Goal: Transaction & Acquisition: Purchase product/service

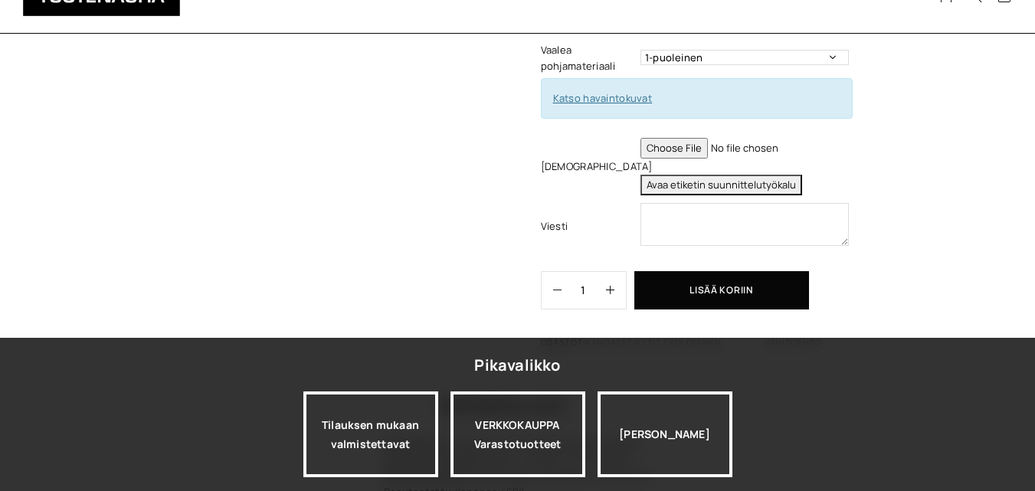
scroll to position [757, 0]
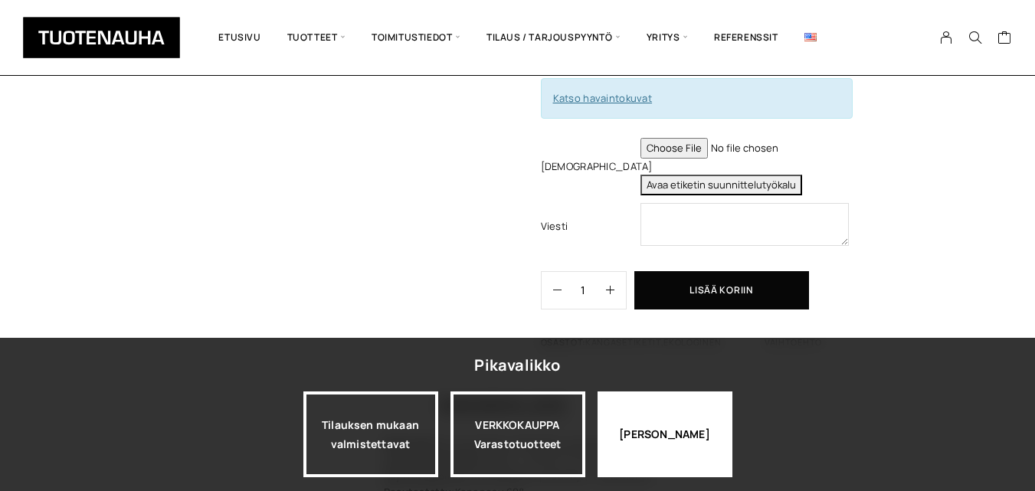
click at [675, 421] on div "[PERSON_NAME]" at bounding box center [665, 435] width 135 height 86
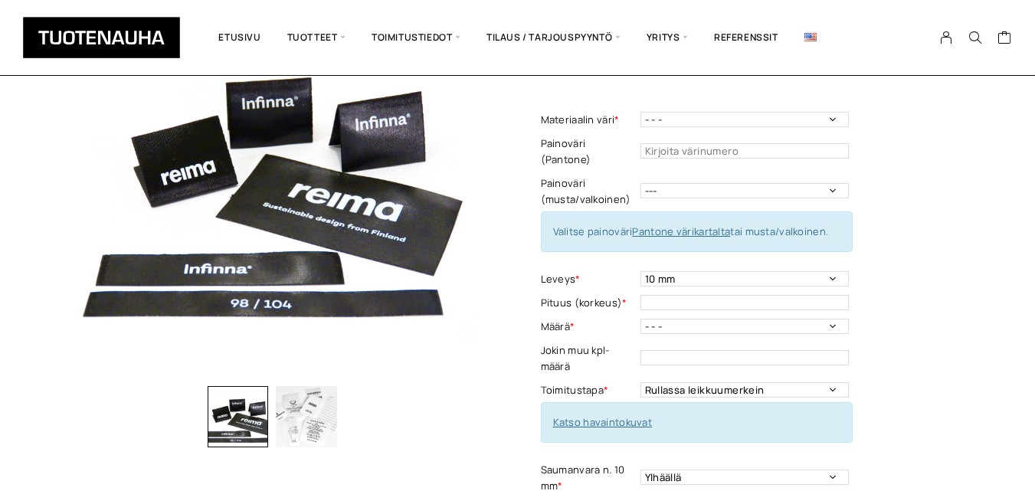
scroll to position [160, 0]
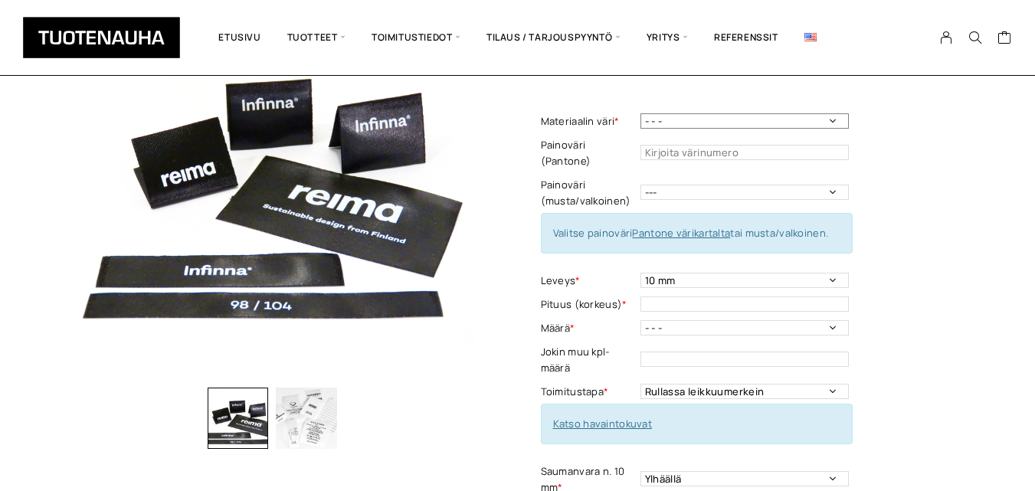
click at [692, 122] on select "- - - Valkoinen Musta" at bounding box center [745, 120] width 208 height 15
select select "Valkoinen"
click at [641, 113] on select "- - - Valkoinen Musta" at bounding box center [745, 120] width 208 height 15
click at [674, 185] on select "--- Musta Valkoinen" at bounding box center [745, 192] width 208 height 15
select select "musta"
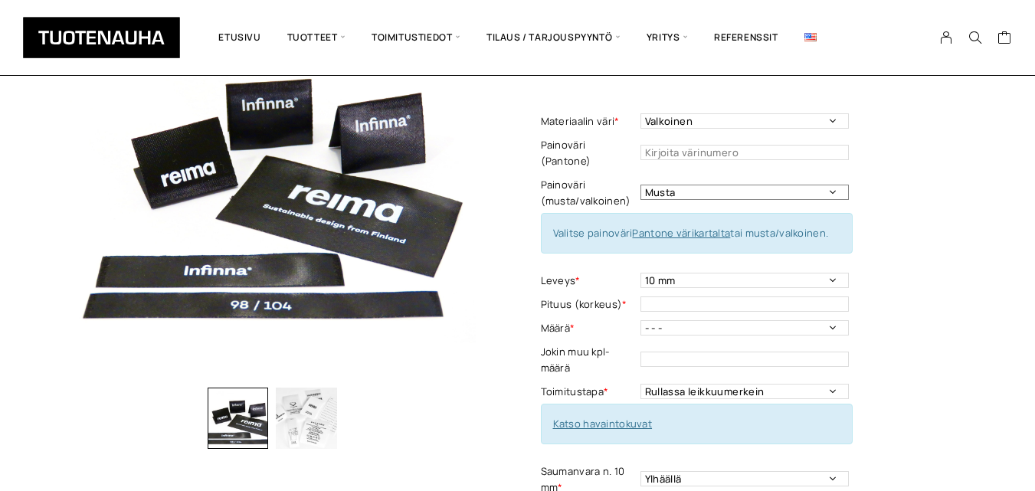
click at [641, 185] on select "--- Musta Valkoinen" at bounding box center [745, 192] width 208 height 15
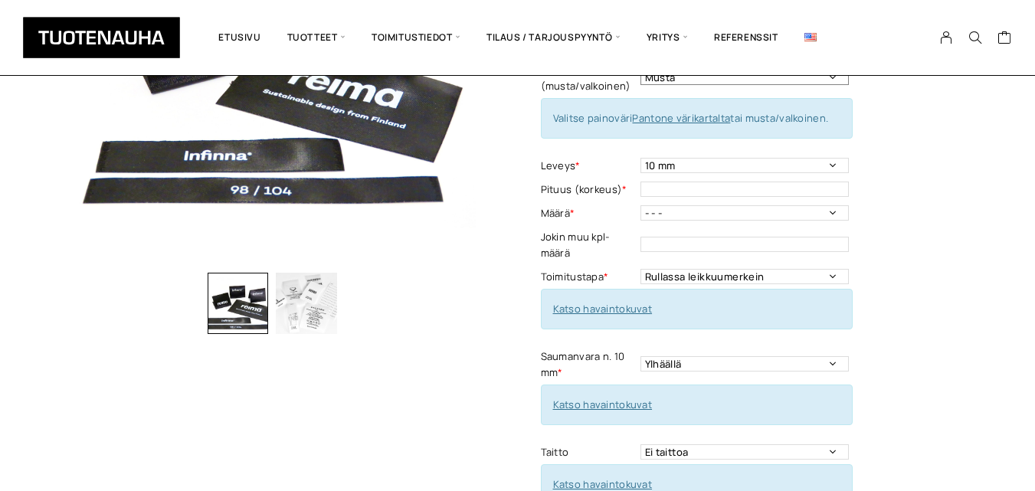
scroll to position [280, 0]
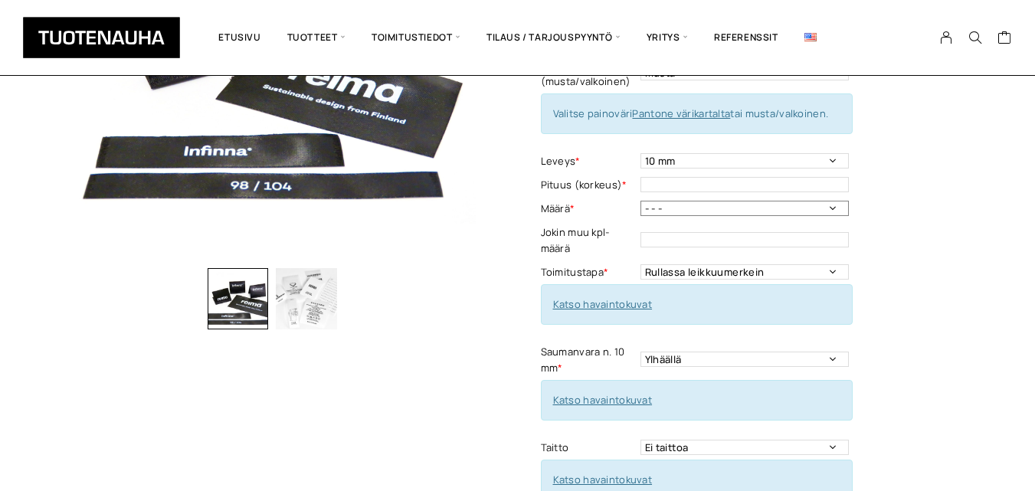
click at [667, 201] on select "- - - 250kpl 500 kpl 1000 kpl 1500 kpl 2000 kpl 2500 kpl 3000 kpl 3500 kpl 4000…" at bounding box center [745, 208] width 208 height 15
select select "500 kpl"
click at [641, 201] on select "- - - 250kpl 500 kpl 1000 kpl 1500 kpl 2000 kpl 2500 kpl 3000 kpl 3500 kpl 4000…" at bounding box center [745, 208] width 208 height 15
click at [652, 177] on input "text" at bounding box center [745, 184] width 208 height 15
type input "25"
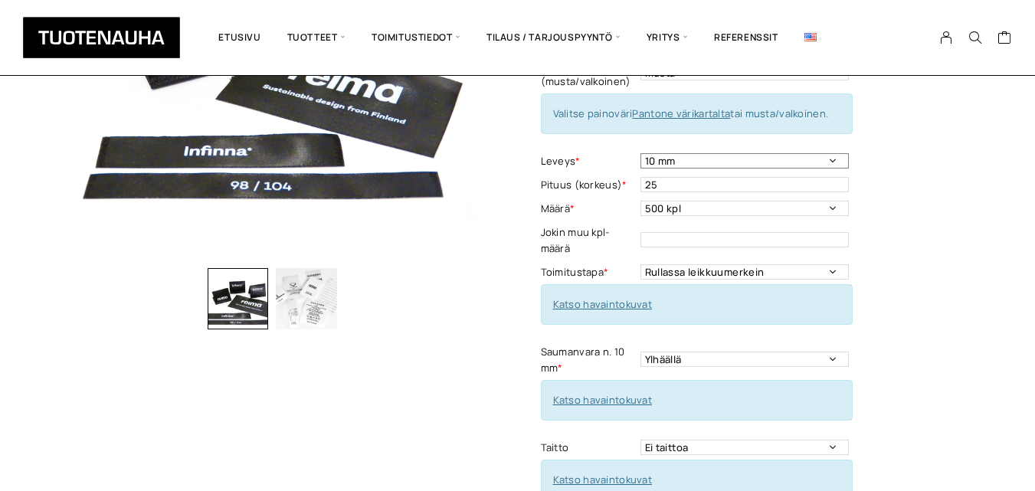
click at [683, 153] on select "10 mm 15 mm 20 mm 25 mm 30 mm 35 mm 40 mm 45 mm 50 mm 55 mm 60 mm 65 mm 70 mm" at bounding box center [745, 160] width 208 height 15
select select "45 mm"
click at [641, 153] on select "10 mm 15 mm 20 mm 25 mm 30 mm 35 mm 40 mm 45 mm 50 mm 55 mm 60 mm 65 mm 70 mm" at bounding box center [745, 160] width 208 height 15
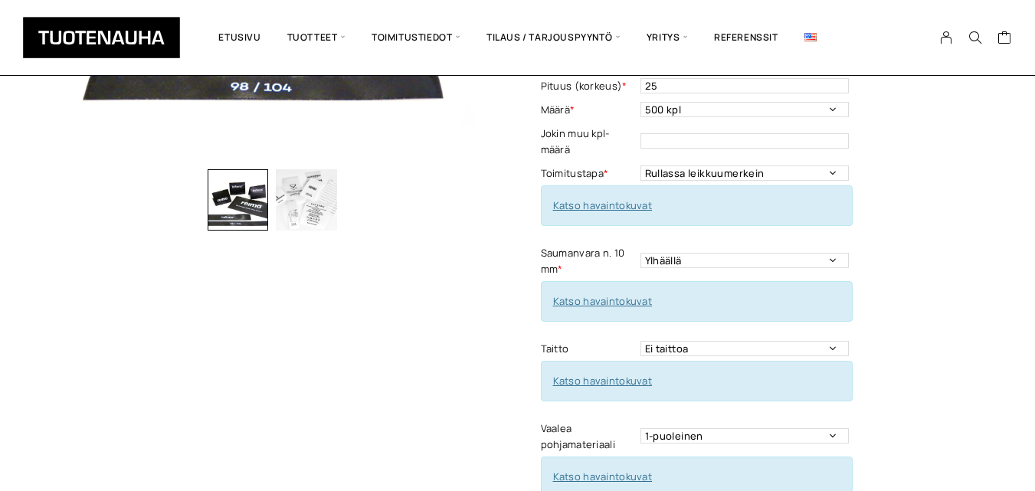
scroll to position [380, 0]
click at [733, 164] on select "Rullassa leikkuumerkein Rullassa ilman leikkuumerkkejä Leikattuna" at bounding box center [745, 171] width 208 height 15
select select "Leikattuna"
click at [641, 164] on select "Rullassa leikkuumerkein Rullassa ilman leikkuumerkkejä Leikattuna" at bounding box center [745, 171] width 208 height 15
click at [701, 251] on select "Ylhäällä Vasemmalla sivulla Oikealla sivulla Ympäriinsä Molemmilla sivuilla Ylh…" at bounding box center [745, 258] width 208 height 15
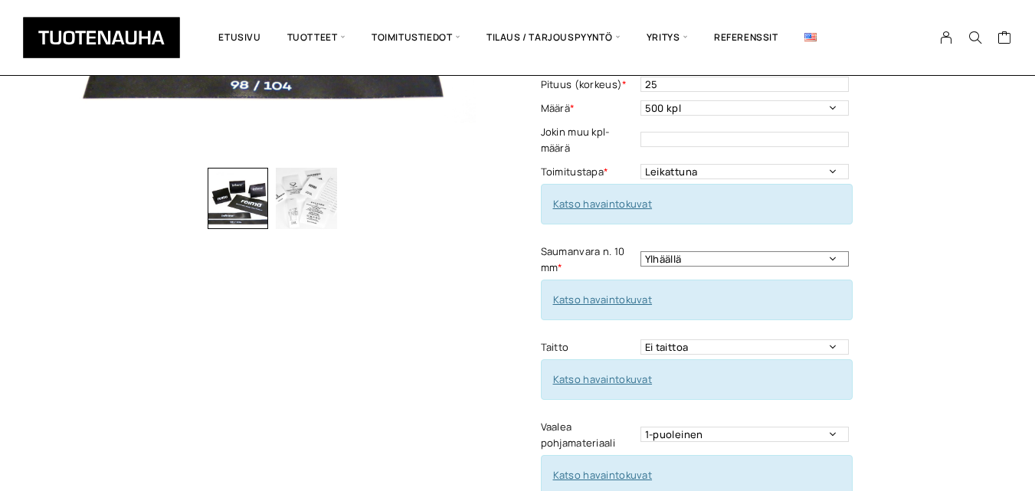
select select "Vasemmalla sivulla"
click at [641, 251] on select "Ylhäällä Vasemmalla sivulla Oikealla sivulla Ympäriinsä Molemmilla sivuilla Ylh…" at bounding box center [745, 258] width 208 height 15
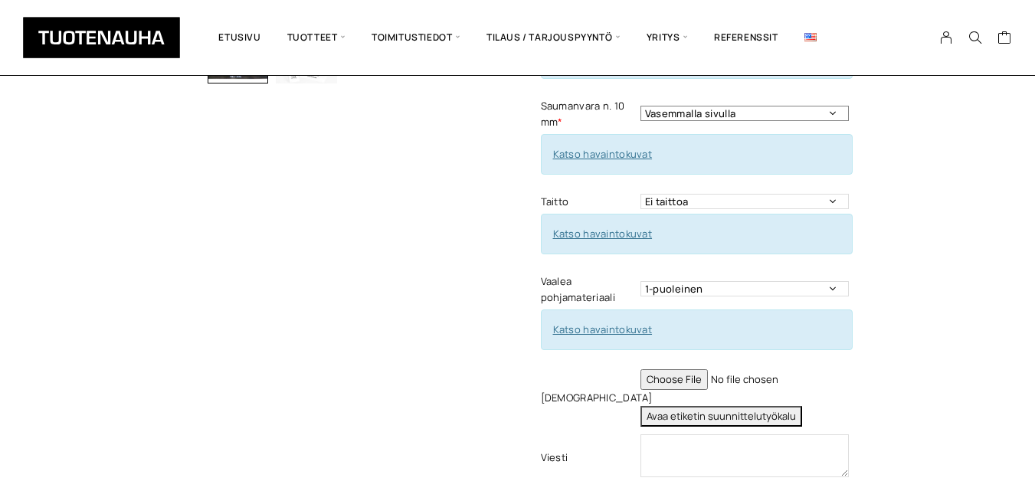
scroll to position [529, 0]
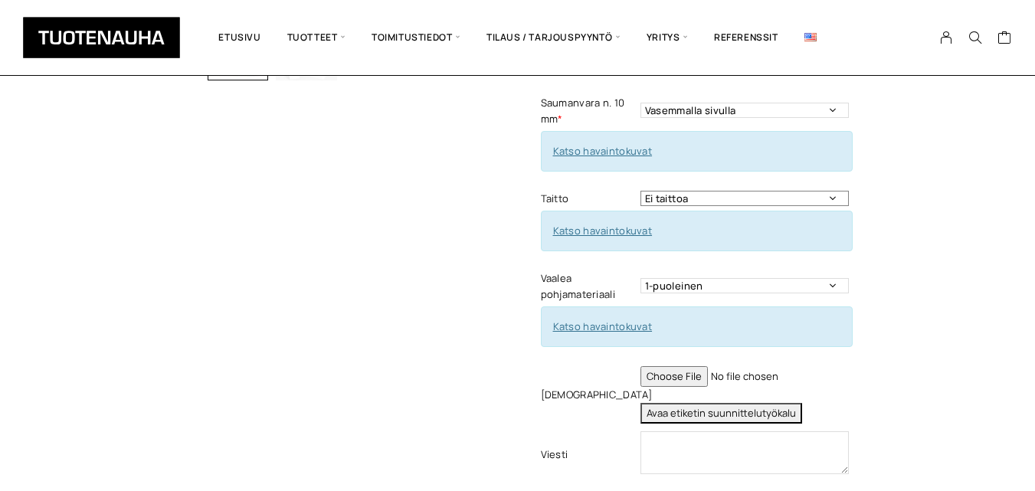
click at [690, 191] on select "Ei taittoa Päästätaitto Päistätaitto Keskitaitto,minimi koko 15 x 40 mm Hiippat…" at bounding box center [745, 198] width 208 height 15
click at [664, 278] on select "1-puoleinen 2-puoleinen" at bounding box center [745, 285] width 208 height 15
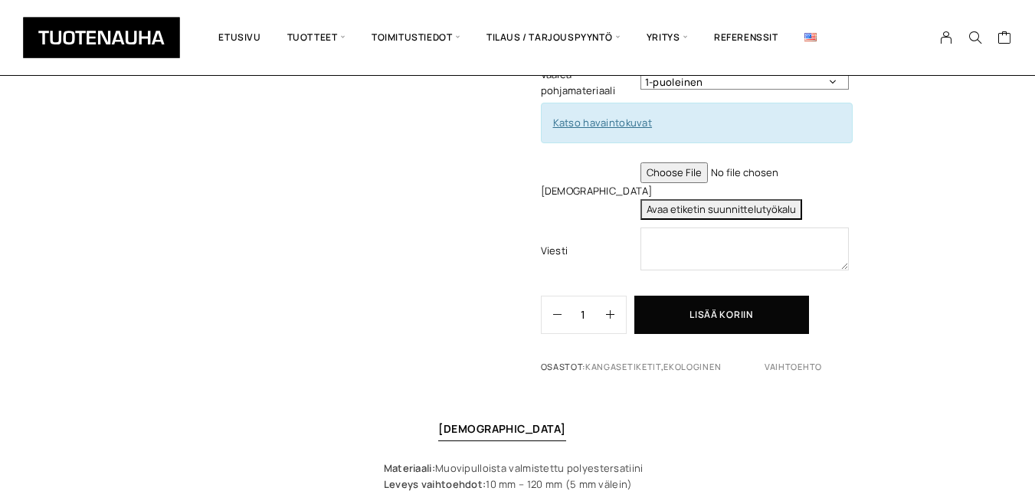
scroll to position [734, 0]
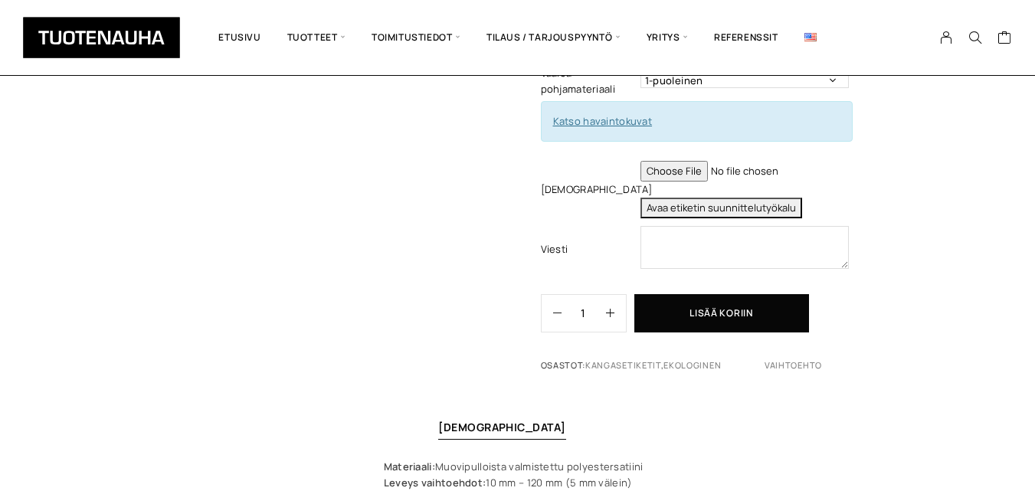
click at [648, 198] on button "Avaa etiketin suunnittelutyökalu" at bounding box center [722, 208] width 162 height 21
click at [670, 161] on input "file" at bounding box center [745, 171] width 208 height 21
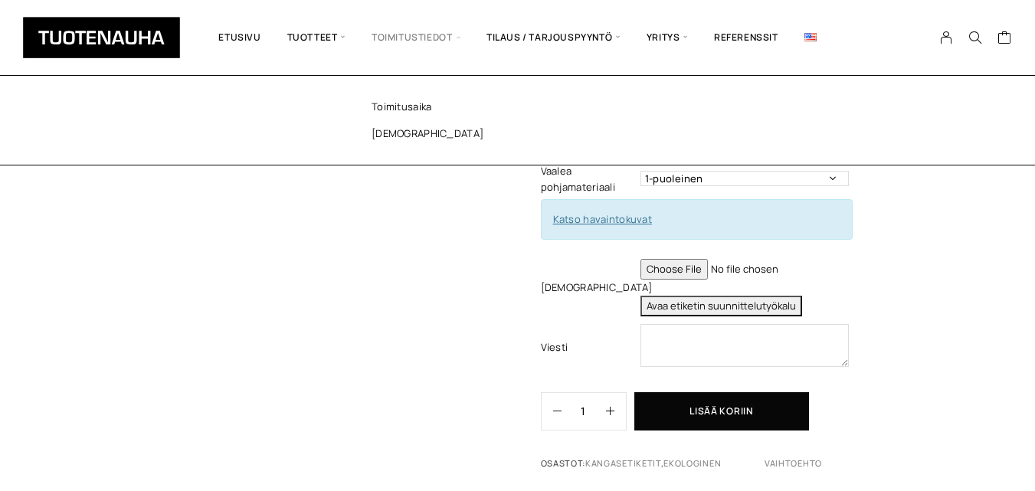
scroll to position [657, 0]
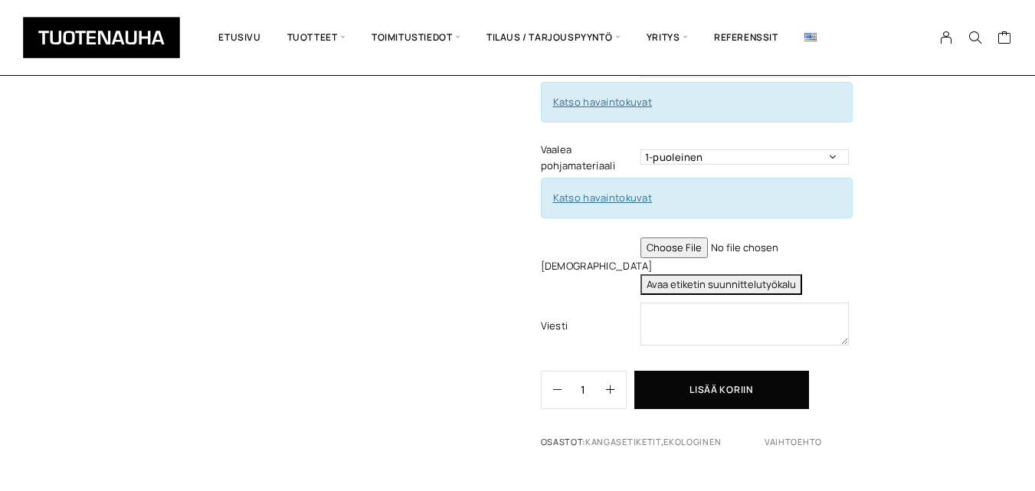
click at [667, 274] on button "Avaa etiketin suunnittelutyökalu" at bounding box center [722, 284] width 162 height 21
drag, startPoint x: 1028, startPoint y: 6, endPoint x: 257, endPoint y: 185, distance: 792.1
drag, startPoint x: 969, startPoint y: 2, endPoint x: 477, endPoint y: 189, distance: 526.2
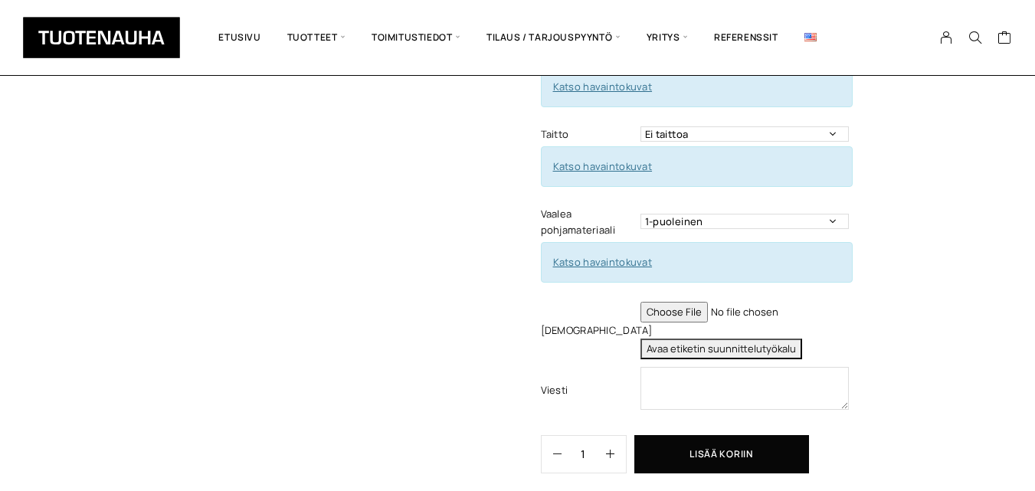
scroll to position [661, 0]
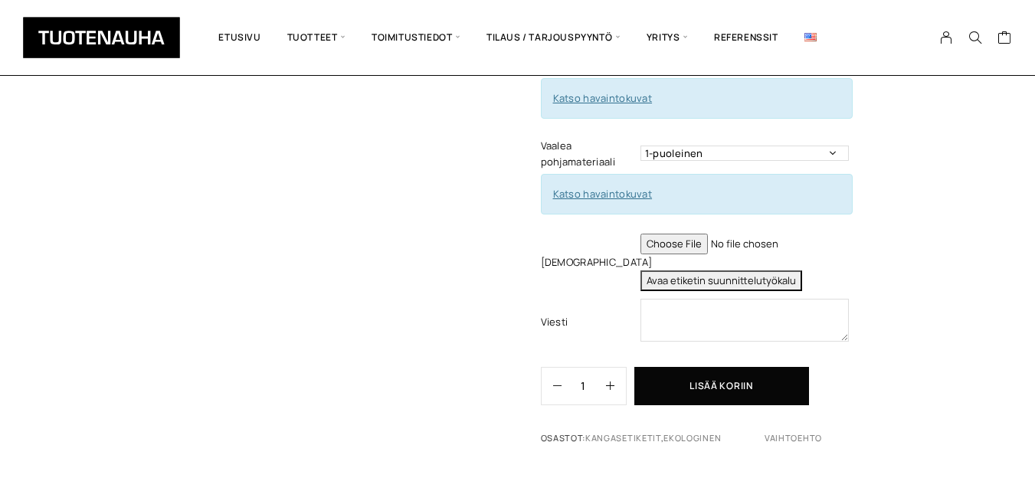
click at [690, 270] on button "Avaa etiketin suunnittelutyökalu" at bounding box center [722, 280] width 162 height 21
type textarea "Tuote: Etiketti viimeisteltynä (leikattuna - taitettuna) Materiaali: Vaalea pol…"
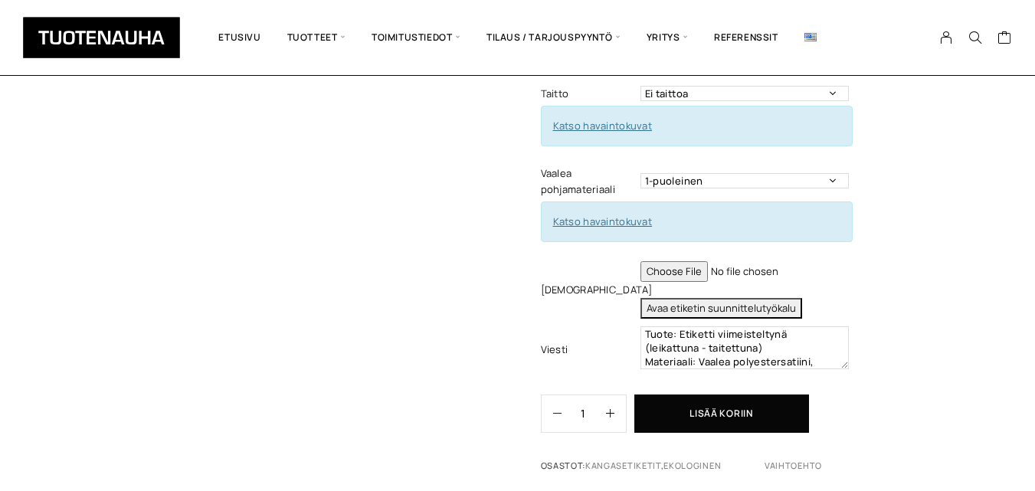
scroll to position [645, 0]
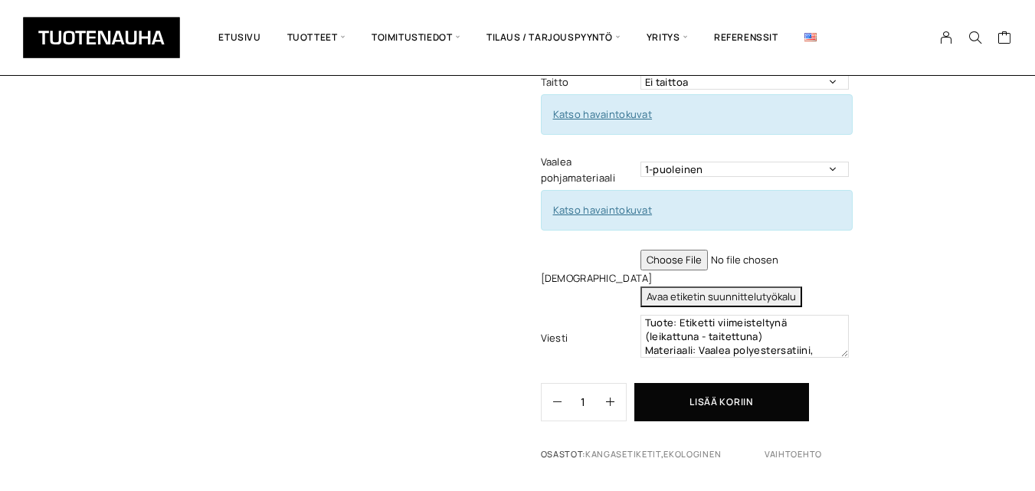
click at [842, 344] on td "Tuote: Etiketti viimeisteltynä (leikattuna - taitettuna) Materiaali: Vaalea pol…" at bounding box center [747, 338] width 212 height 55
click at [844, 337] on textarea "Tuote: Etiketti viimeisteltynä (leikattuna - taitettuna) Materiaali: Vaalea pol…" at bounding box center [745, 336] width 208 height 43
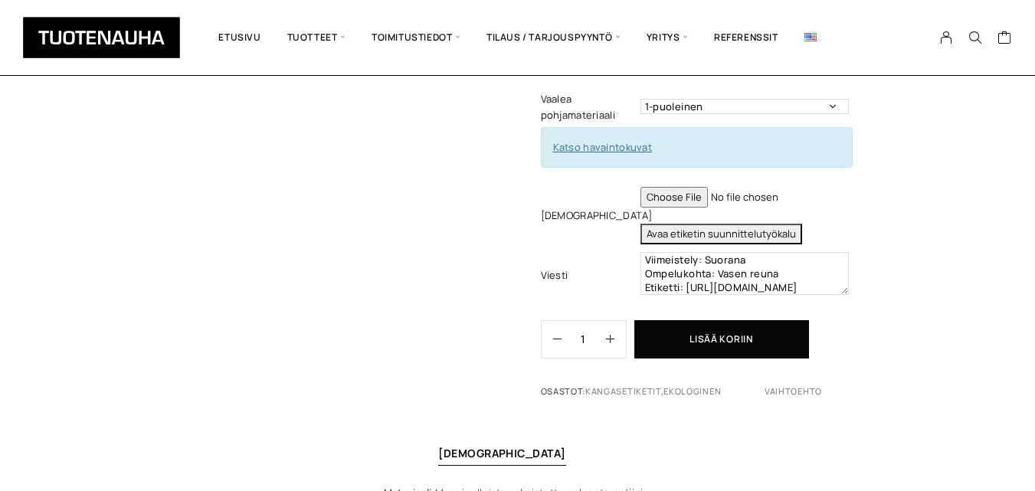
scroll to position [710, 0]
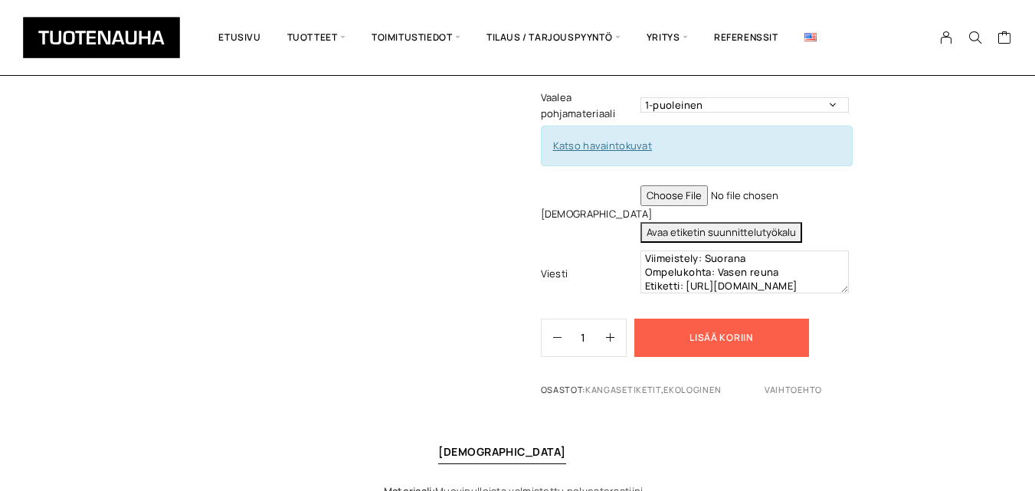
click at [774, 333] on button "Lisää koriin" at bounding box center [721, 338] width 175 height 38
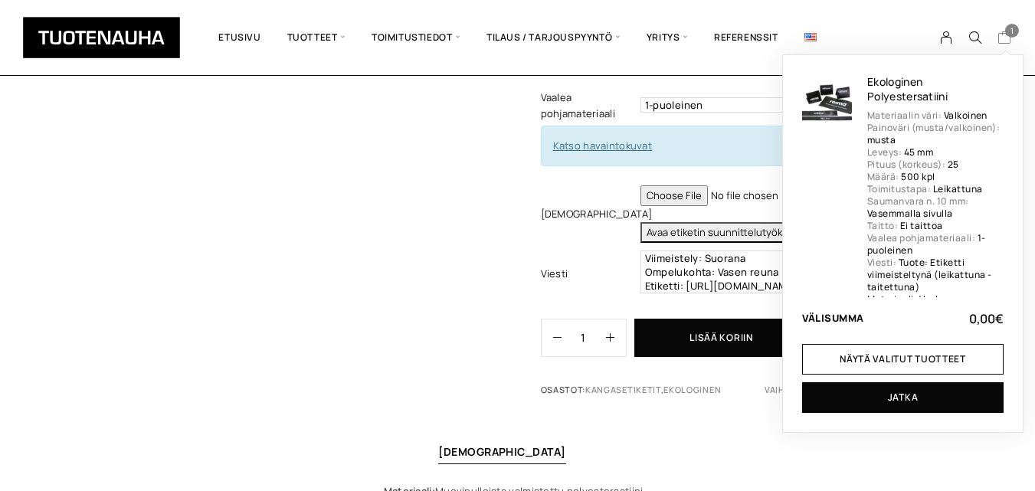
click at [1010, 35] on span "1" at bounding box center [1012, 31] width 14 height 14
